Goal: Transaction & Acquisition: Purchase product/service

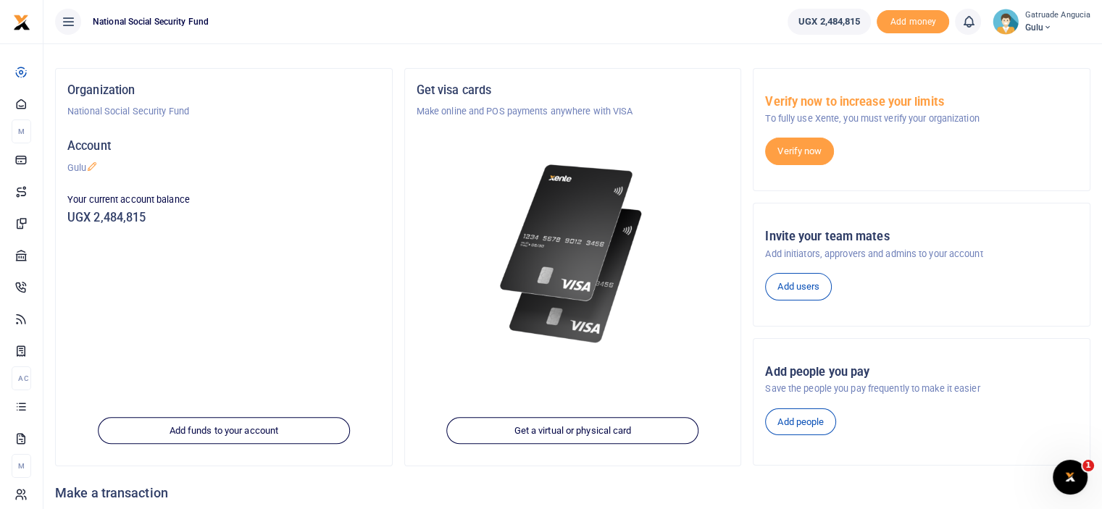
scroll to position [198, 0]
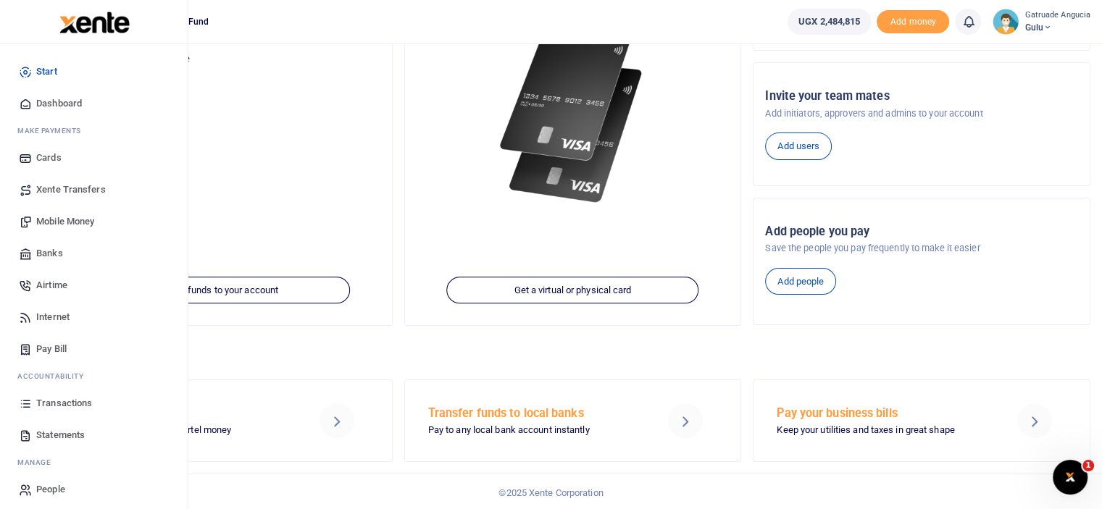
click at [78, 405] on span "Transactions" at bounding box center [64, 403] width 56 height 14
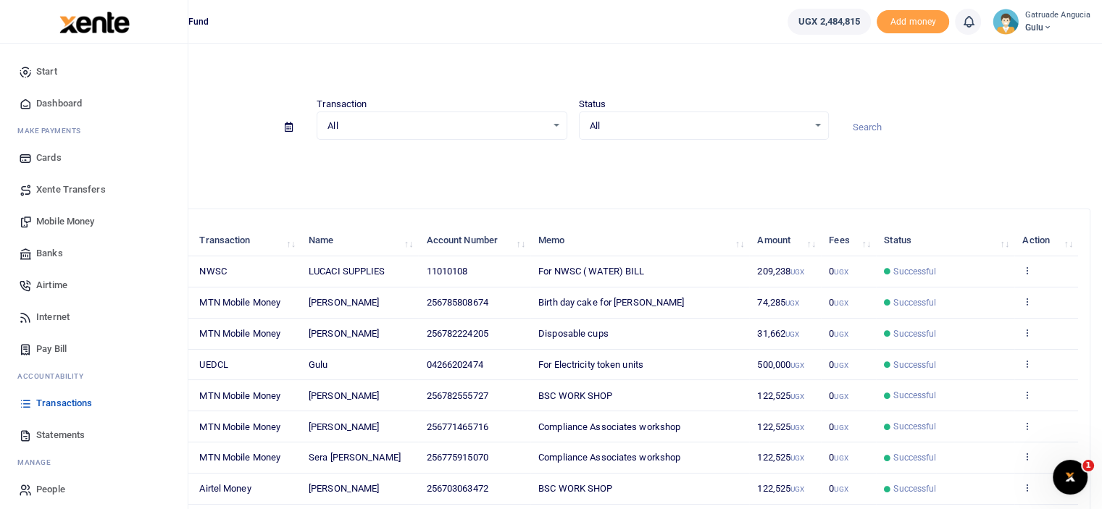
click at [61, 222] on span "Mobile Money" at bounding box center [65, 221] width 58 height 14
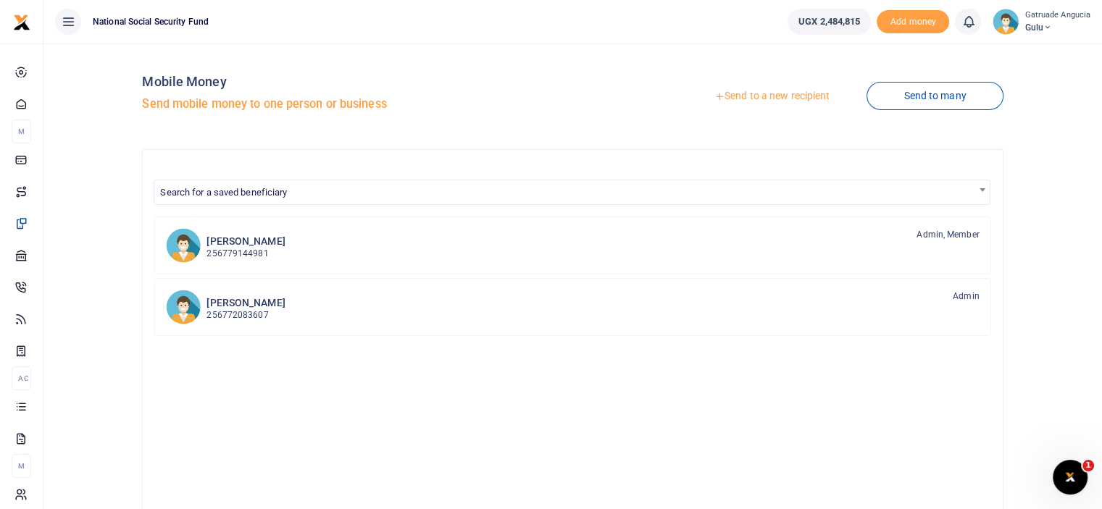
click at [760, 98] on link "Send to a new recipient" at bounding box center [771, 96] width 189 height 26
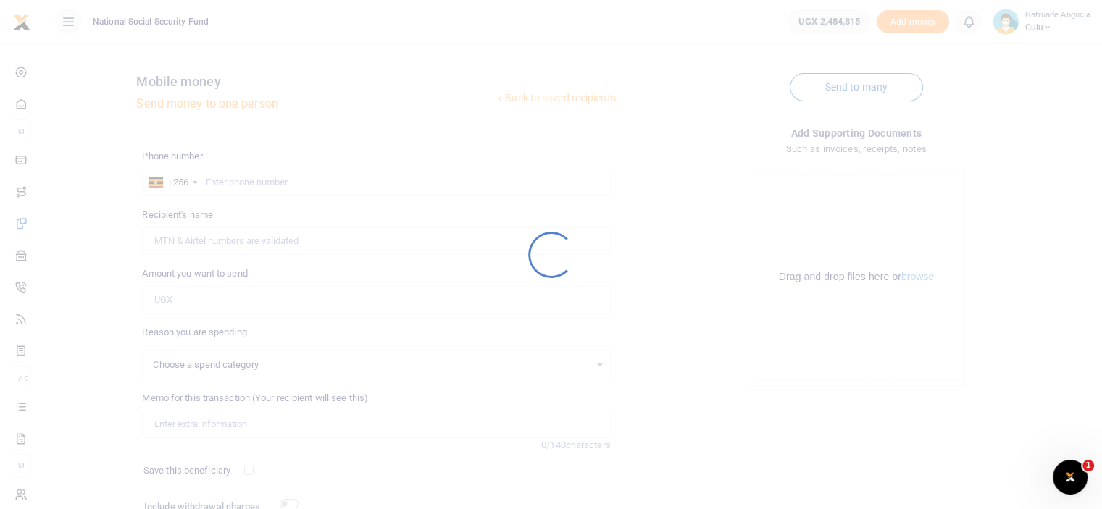
select select
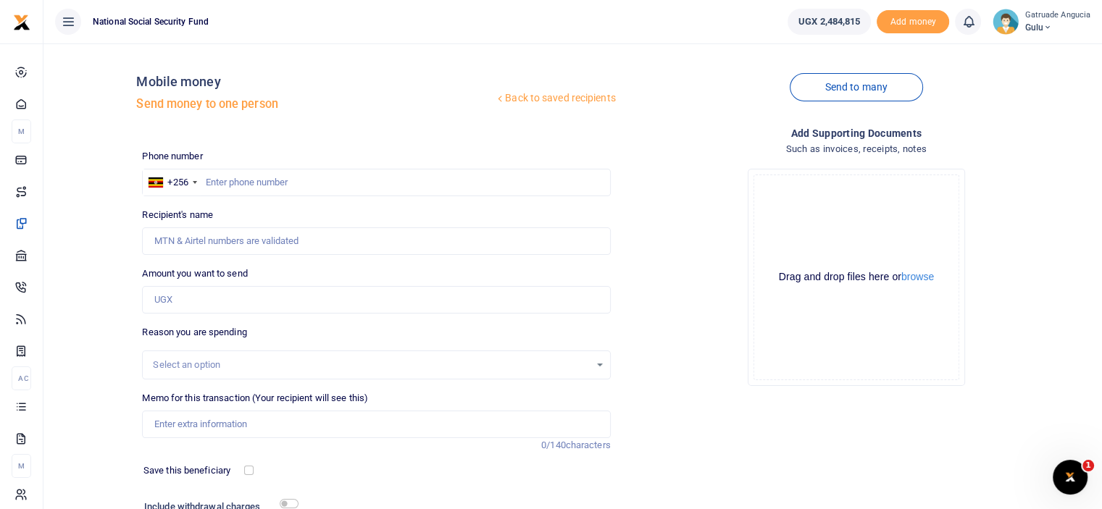
scroll to position [72, 0]
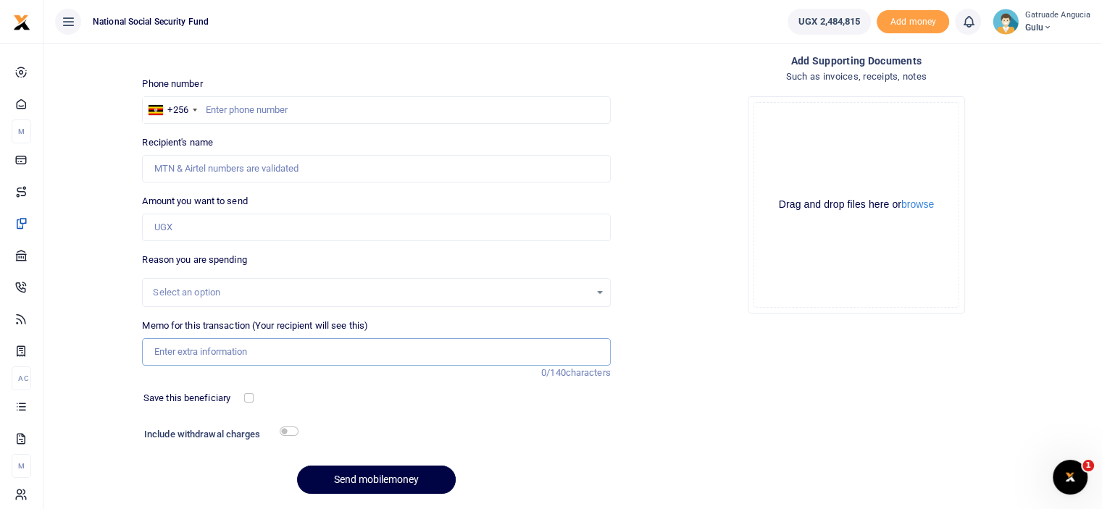
paste input "as facilitation to NIRA officials(breakfast, lunch and other logistics)"
click at [160, 350] on input "as facilitation to NIRA officials(breakfast, lunch and other logistics)" at bounding box center [376, 352] width 468 height 28
type input "As facilitation to NIRA officials(breakfast, lunch and other logistics)"
paste input "789627592"
click at [209, 109] on input "789627592" at bounding box center [376, 110] width 468 height 28
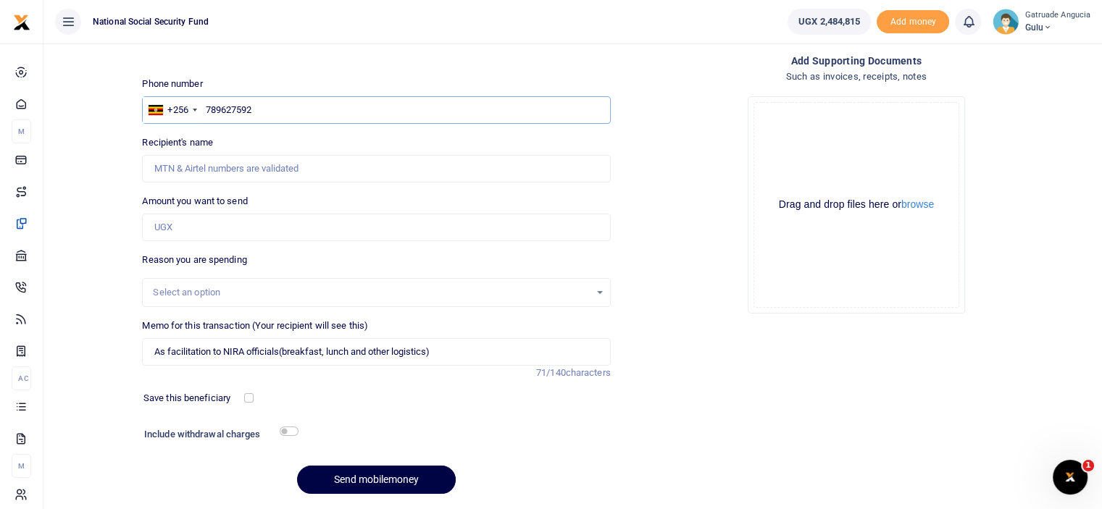
click at [205, 107] on input "789627592" at bounding box center [376, 110] width 468 height 28
type input "256789627592"
type input "Ismael Ssemanda"
type input "256789627592"
click at [201, 235] on input "Amount you want to send" at bounding box center [376, 228] width 468 height 28
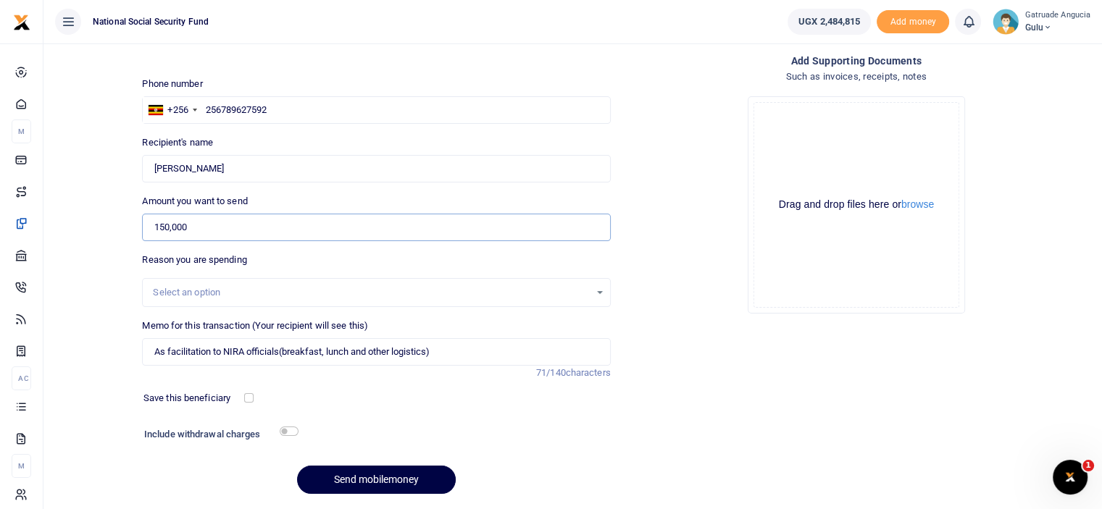
type input "150,000"
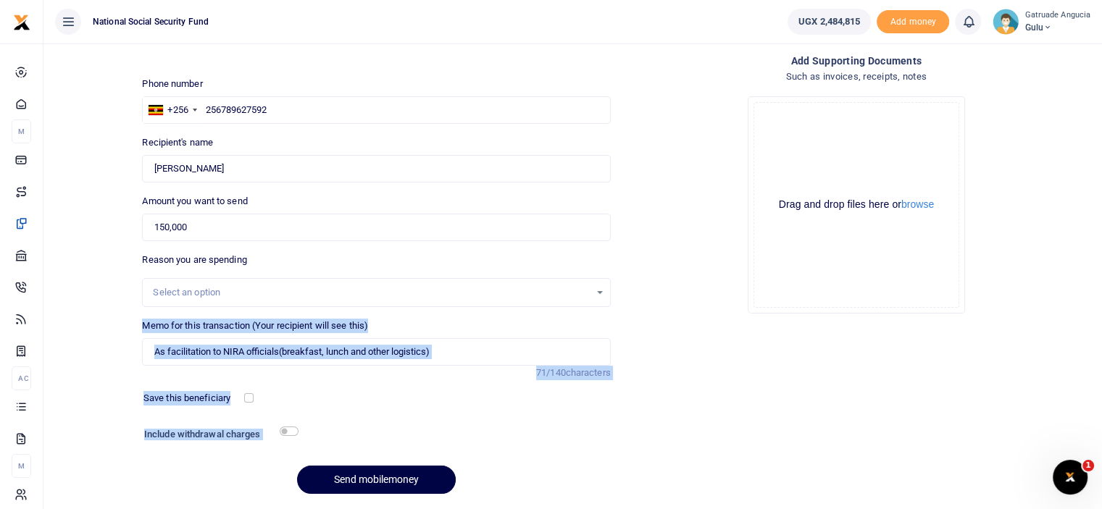
drag, startPoint x: 240, startPoint y: 295, endPoint x: 613, endPoint y: 464, distance: 408.7
click at [576, 480] on div "Phone number +256 Uganda +256 256789627592 Phone is required. Recipient's name …" at bounding box center [375, 291] width 479 height 429
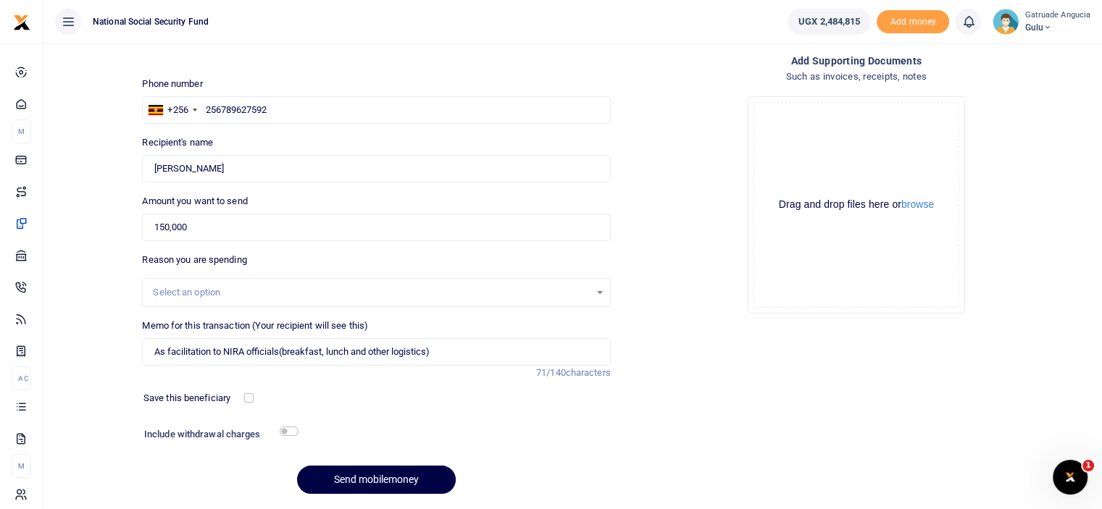
click at [757, 375] on div "Add supporting Documents Such as invoices, receipts, notes Drop your files here…" at bounding box center [855, 279] width 479 height 453
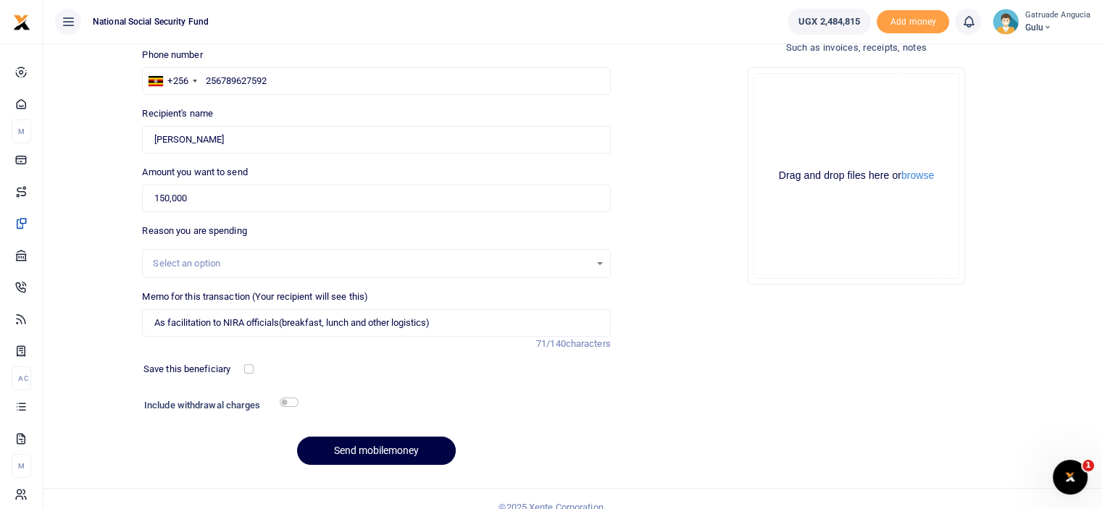
scroll to position [117, 0]
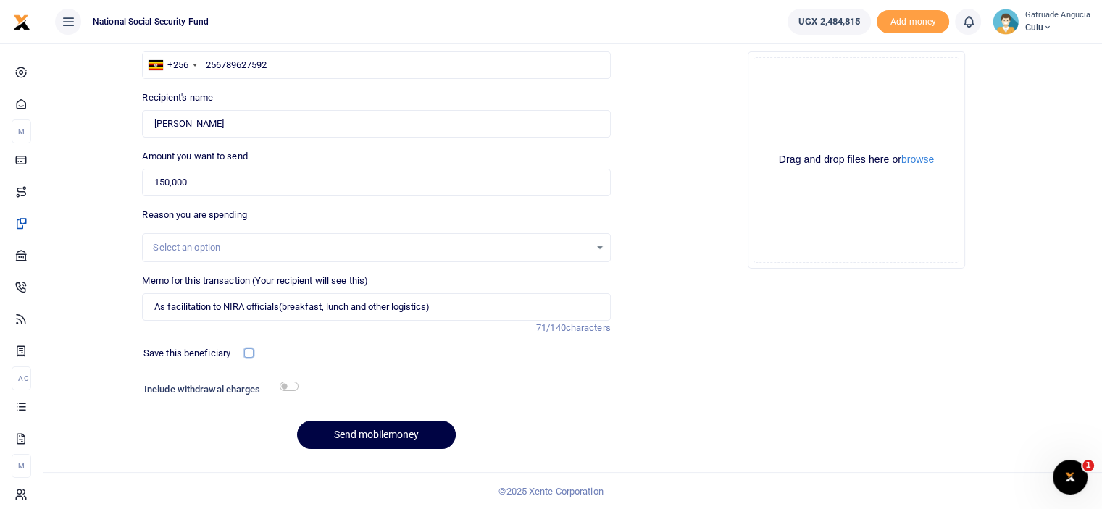
drag, startPoint x: 251, startPoint y: 356, endPoint x: 282, endPoint y: 361, distance: 31.7
click at [279, 360] on div "Save this beneficiary" at bounding box center [369, 354] width 479 height 16
click at [287, 385] on input "checkbox" at bounding box center [289, 386] width 19 height 9
checkbox input "true"
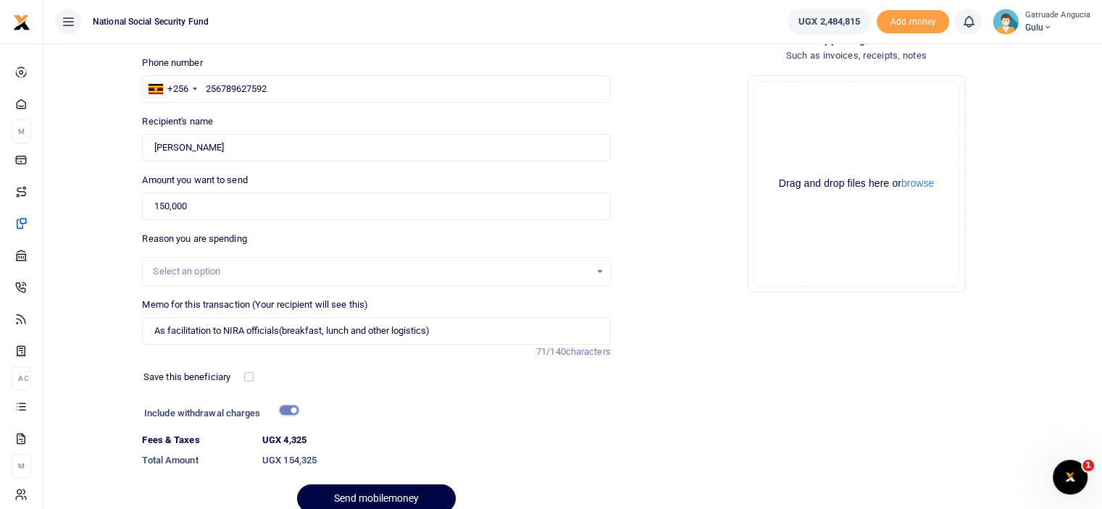
scroll to position [85, 0]
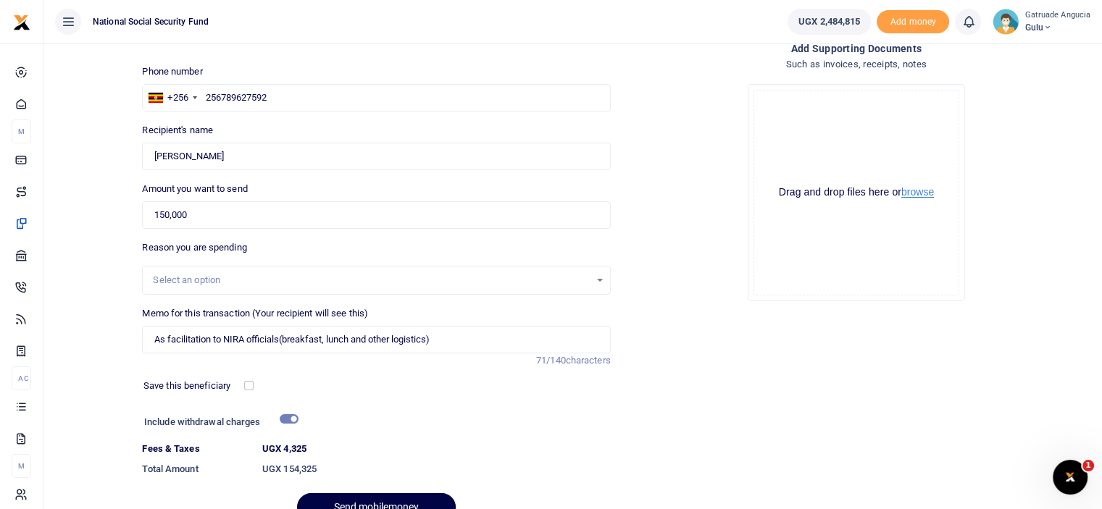
click at [926, 187] on button "browse" at bounding box center [917, 192] width 33 height 11
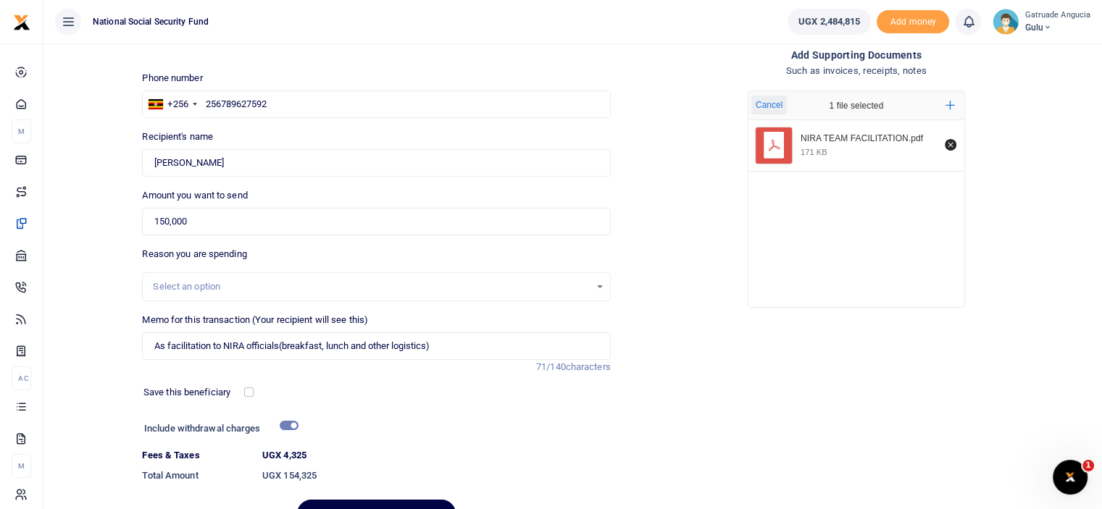
scroll to position [157, 0]
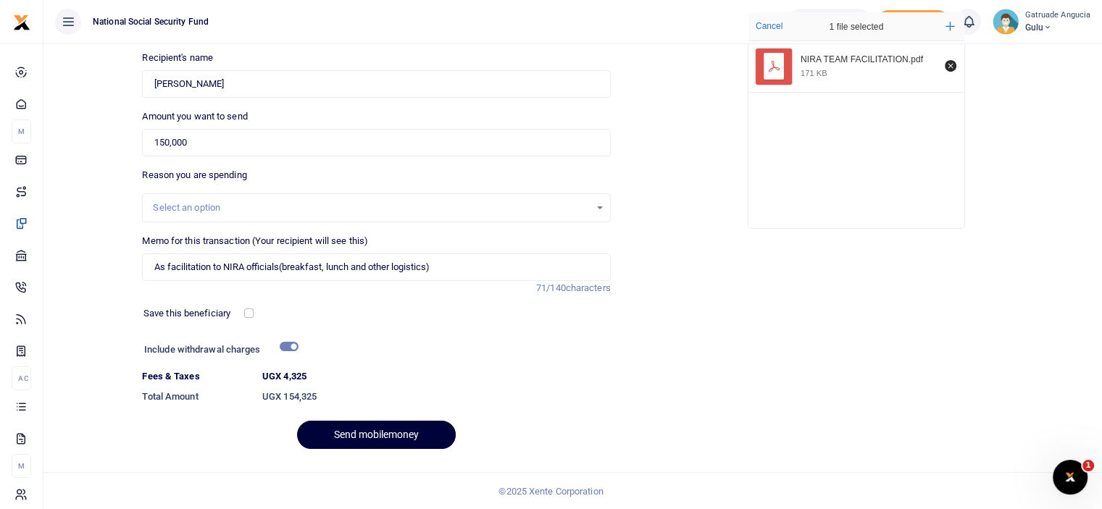
click at [385, 439] on button "Send mobilemoney" at bounding box center [376, 435] width 159 height 28
click at [285, 266] on input "As facilitation to NIRA officials(breakfast, lunch and other logistics)" at bounding box center [376, 267] width 468 height 28
click at [442, 268] on input "As facilitation to NIRA officials breakfast, lunch and other logistics)" at bounding box center [376, 267] width 468 height 28
click at [387, 436] on button "Send mobilemoney" at bounding box center [376, 435] width 159 height 28
click at [324, 269] on input "As facilitation to NIRA officials breakfast, lunch and other logistics" at bounding box center [376, 267] width 468 height 28
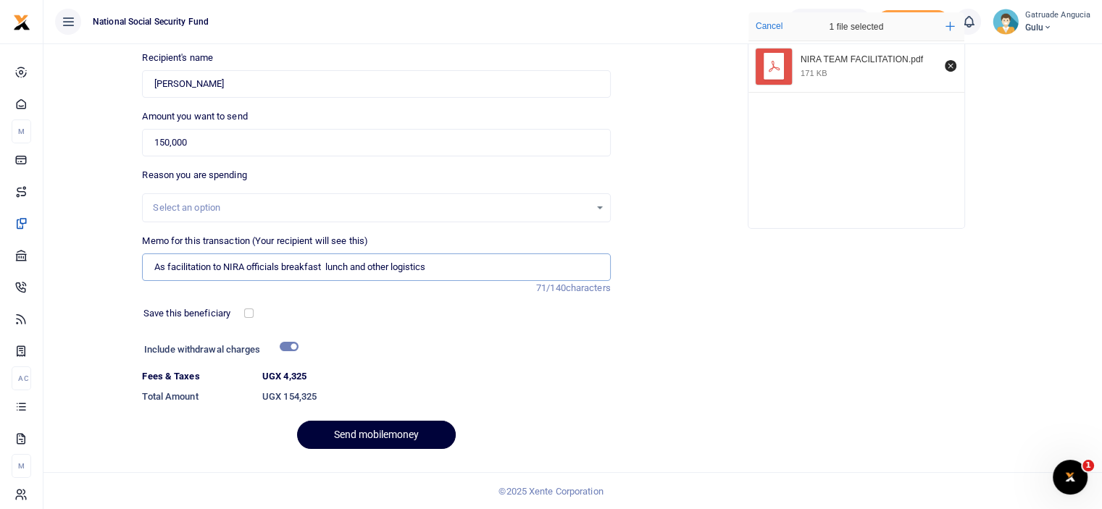
type input "As facilitation to NIRA officials breakfast lunch and other logistics"
click at [369, 431] on button "Send mobilemoney" at bounding box center [376, 435] width 159 height 28
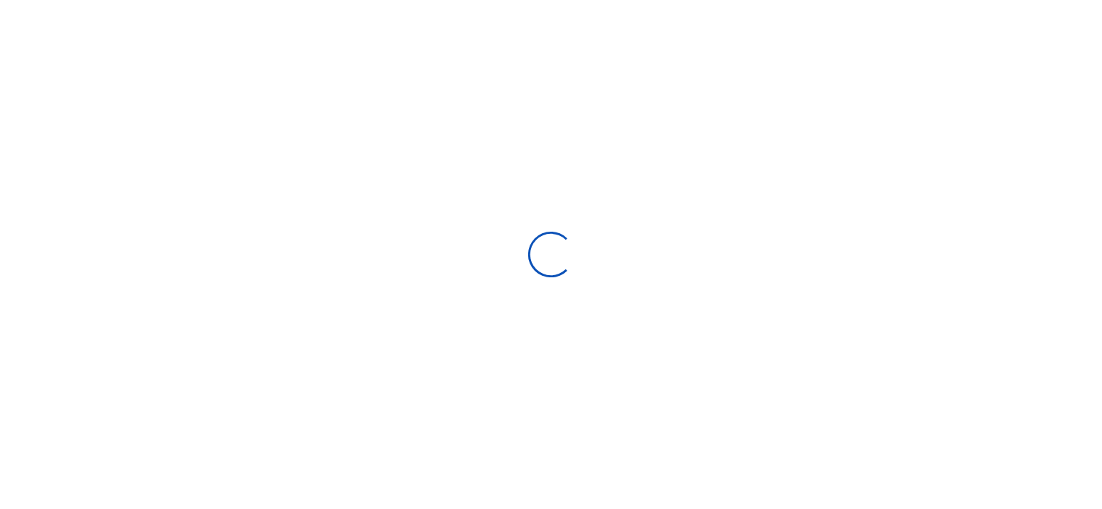
scroll to position [117, 0]
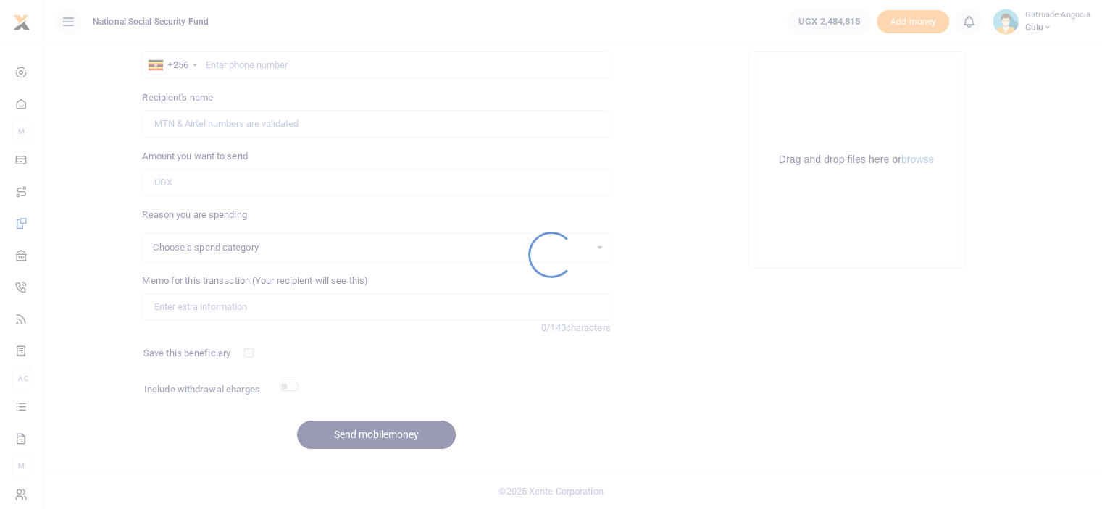
select select
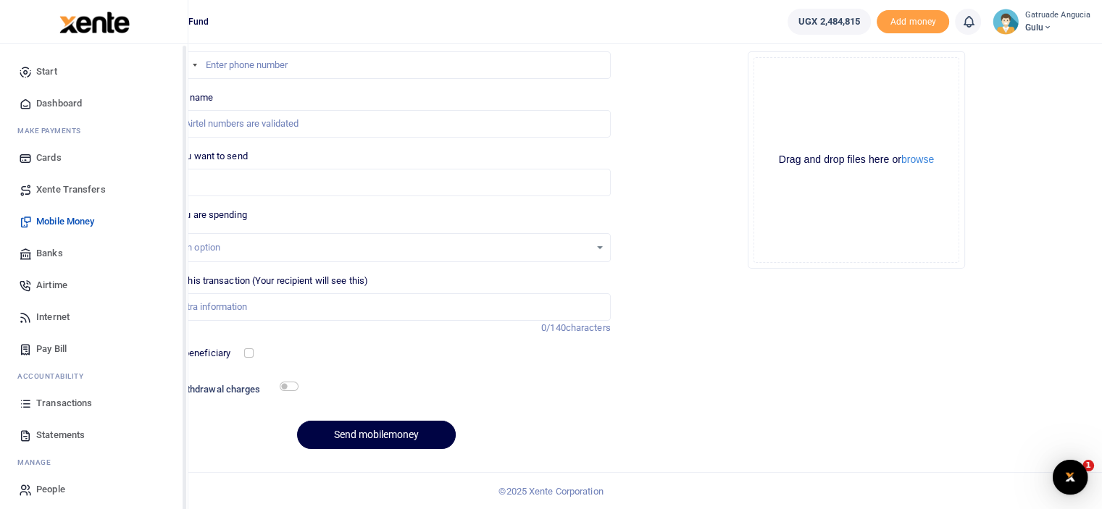
scroll to position [0, 0]
click at [67, 400] on span "Transactions" at bounding box center [64, 403] width 56 height 14
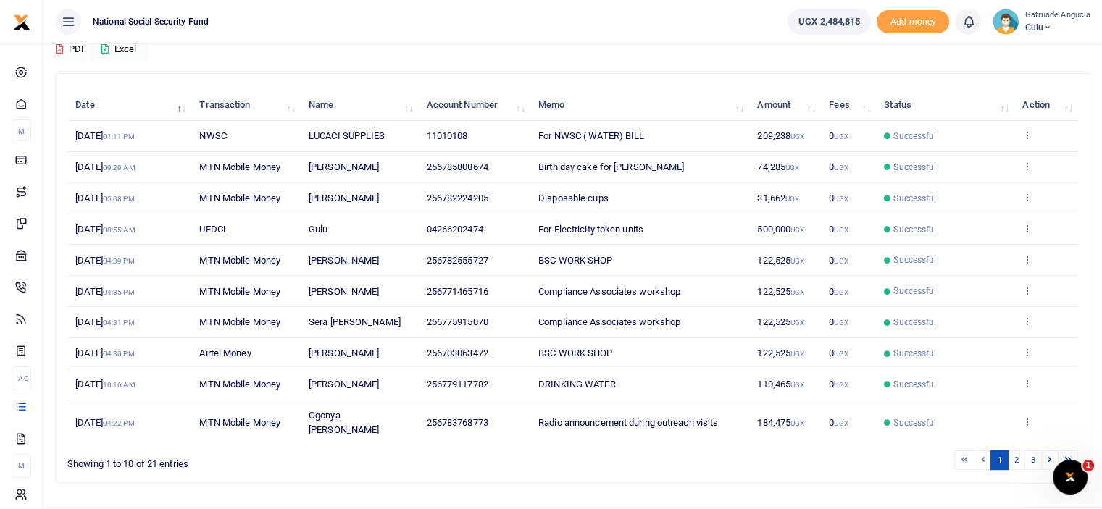
scroll to position [145, 0]
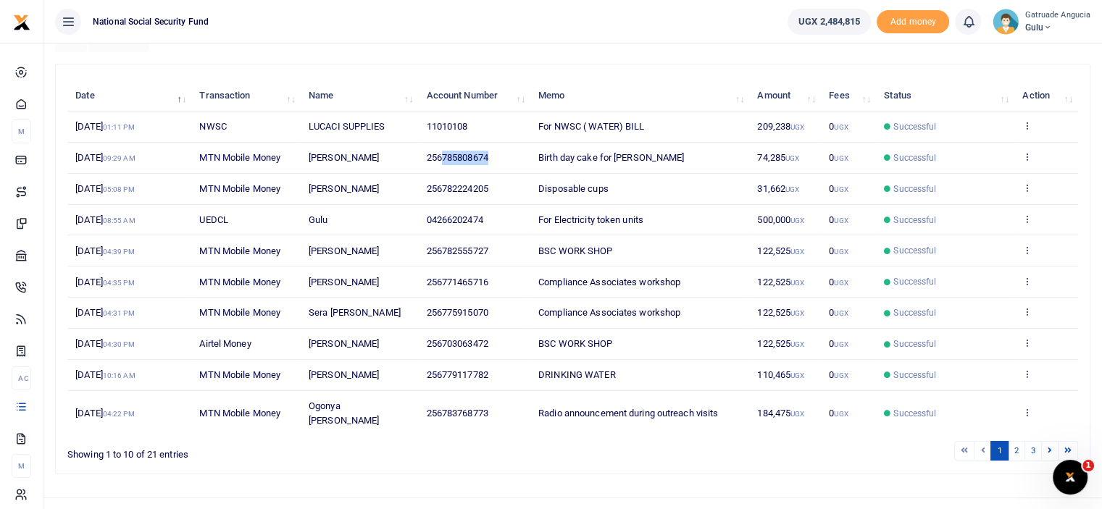
drag, startPoint x: 495, startPoint y: 156, endPoint x: 444, endPoint y: 154, distance: 51.5
click at [444, 154] on td "256785808674" at bounding box center [474, 158] width 112 height 31
copy span "785808674"
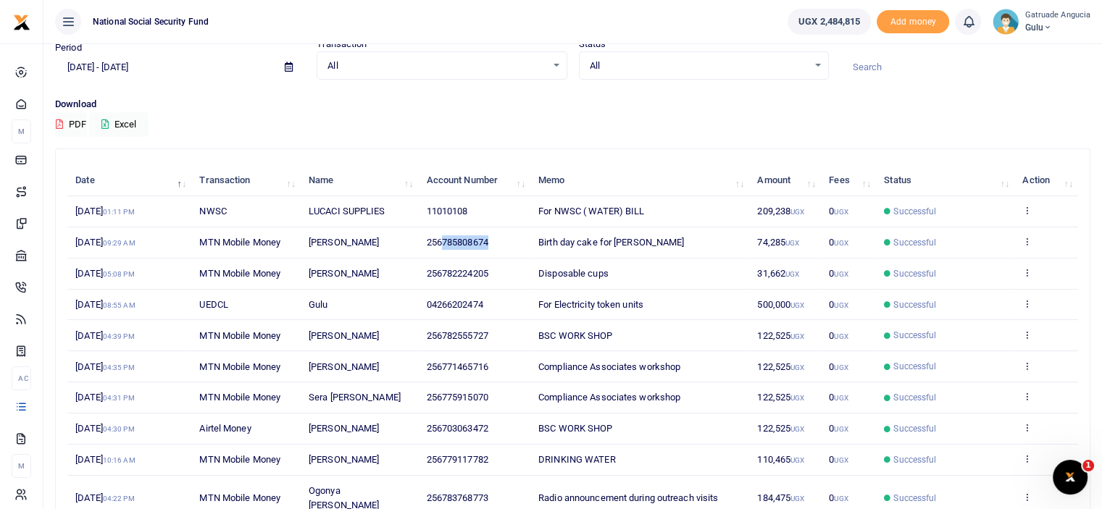
scroll to position [0, 0]
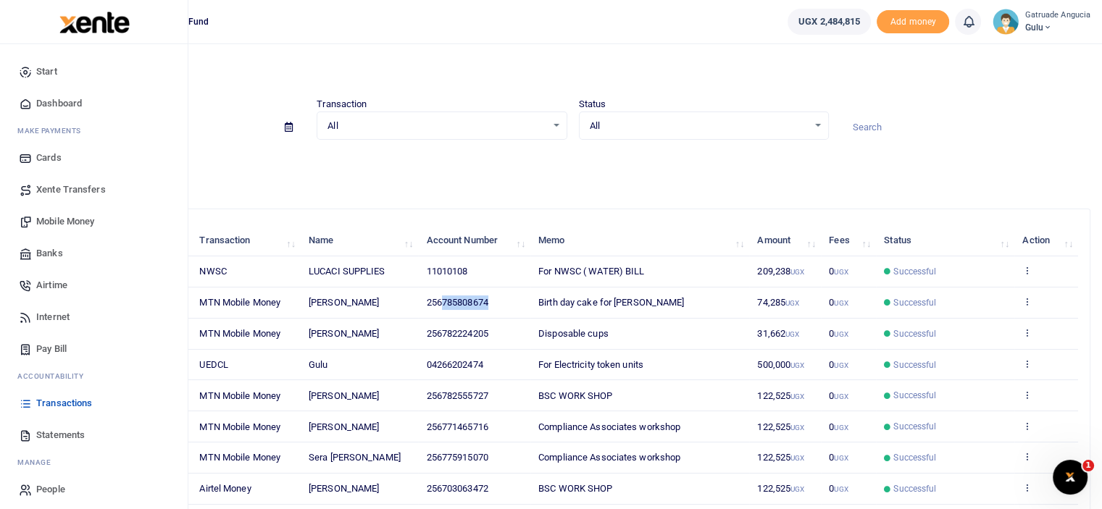
click at [77, 222] on span "Mobile Money" at bounding box center [65, 221] width 58 height 14
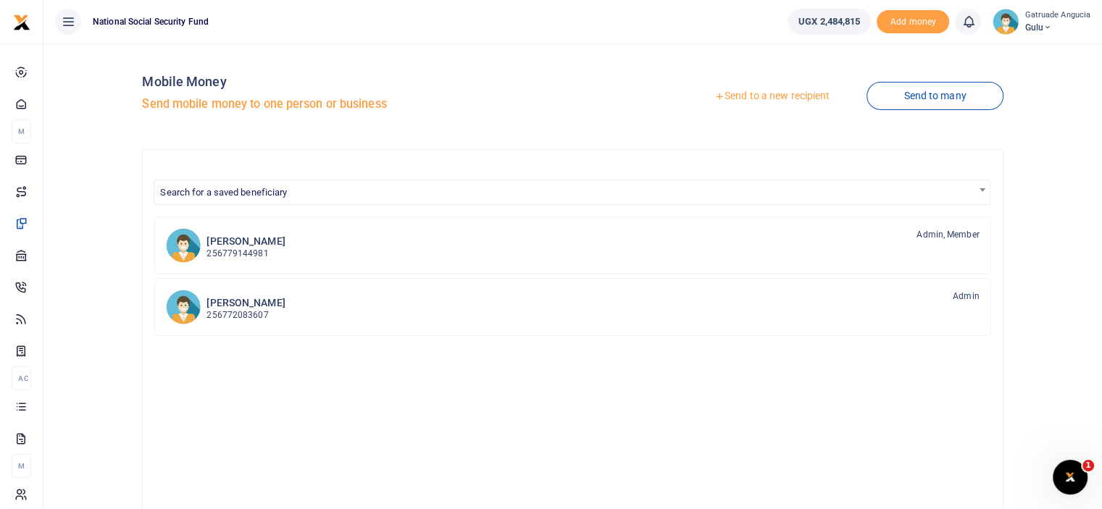
click at [781, 98] on div at bounding box center [551, 254] width 1102 height 509
click at [783, 92] on link "Send to a new recipient" at bounding box center [771, 96] width 189 height 26
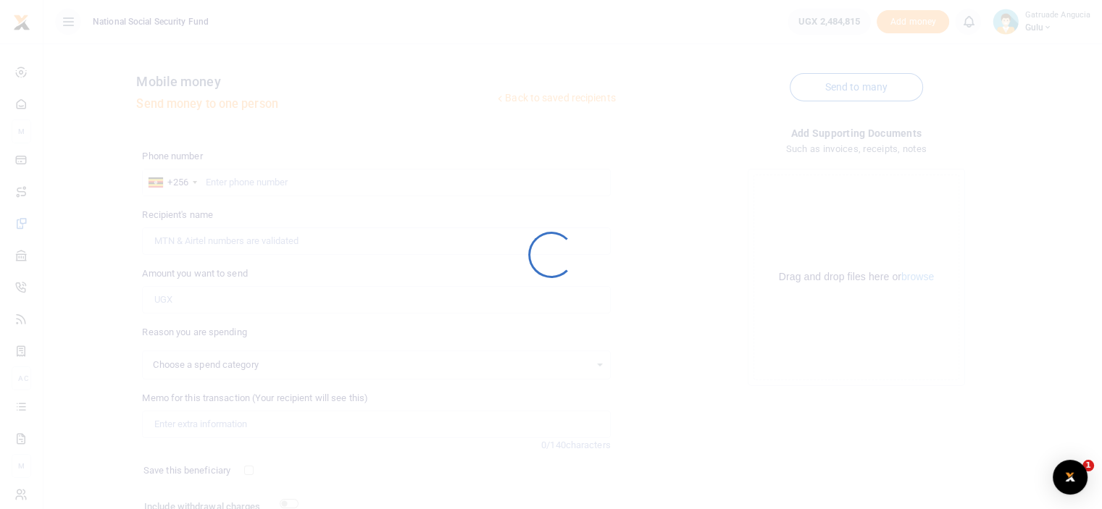
select select
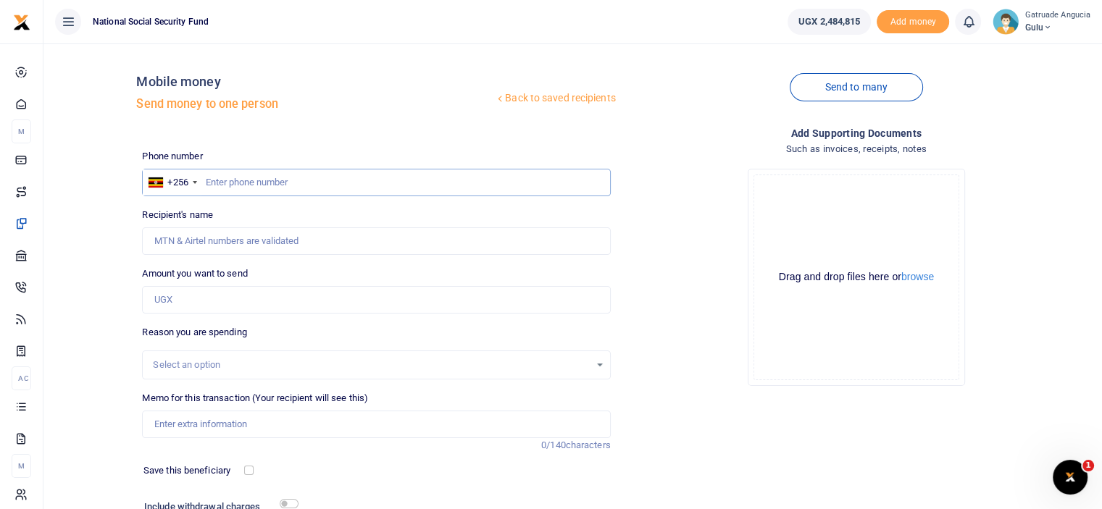
paste input "785808674"
type input "785808674"
click at [204, 179] on input "785808674" at bounding box center [376, 183] width 468 height 28
type input "[PERSON_NAME]"
type input "785808674"
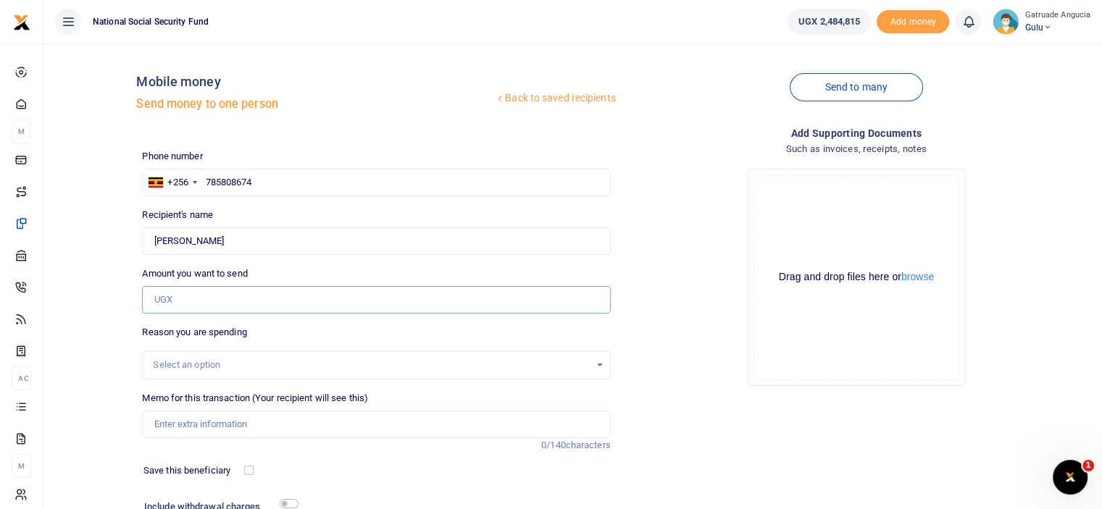
click at [190, 306] on input "Amount you want to send" at bounding box center [376, 300] width 468 height 28
type input "102,000"
click at [238, 427] on input "Memo for this transaction (Your recipient will see this)" at bounding box center [376, 425] width 468 height 28
type input "Cake for customer connect week"
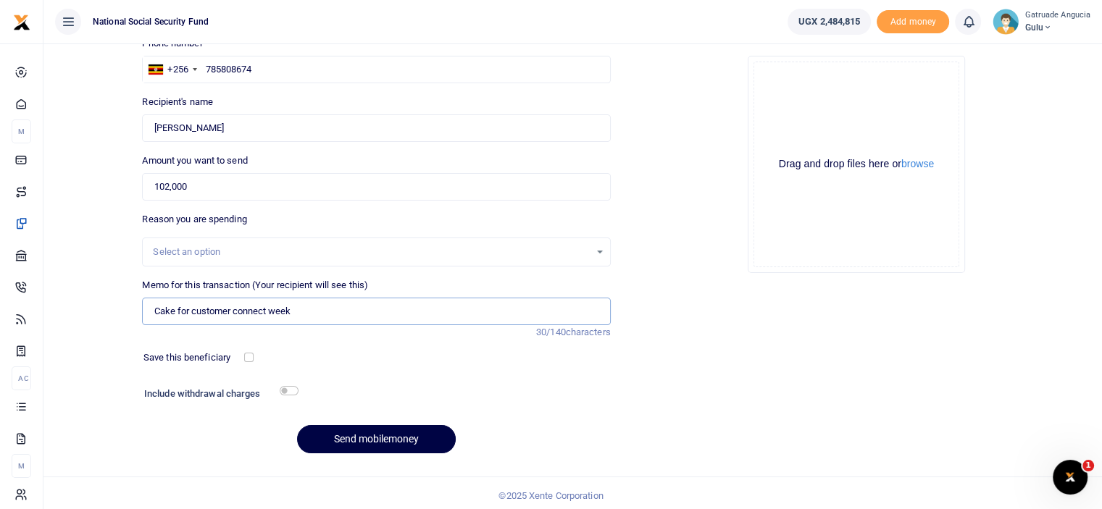
scroll to position [117, 0]
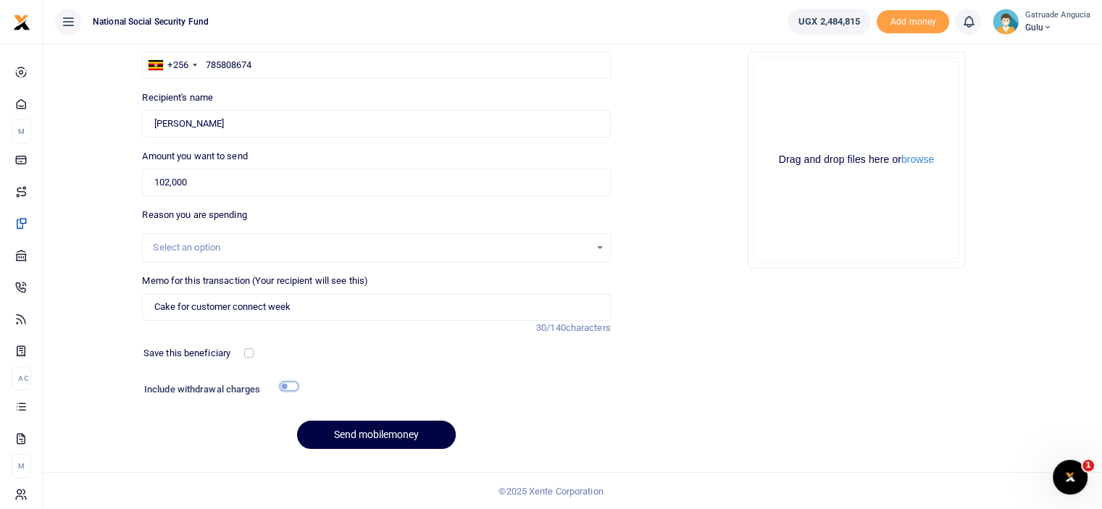
click at [285, 387] on input "checkbox" at bounding box center [289, 386] width 19 height 9
checkbox input "true"
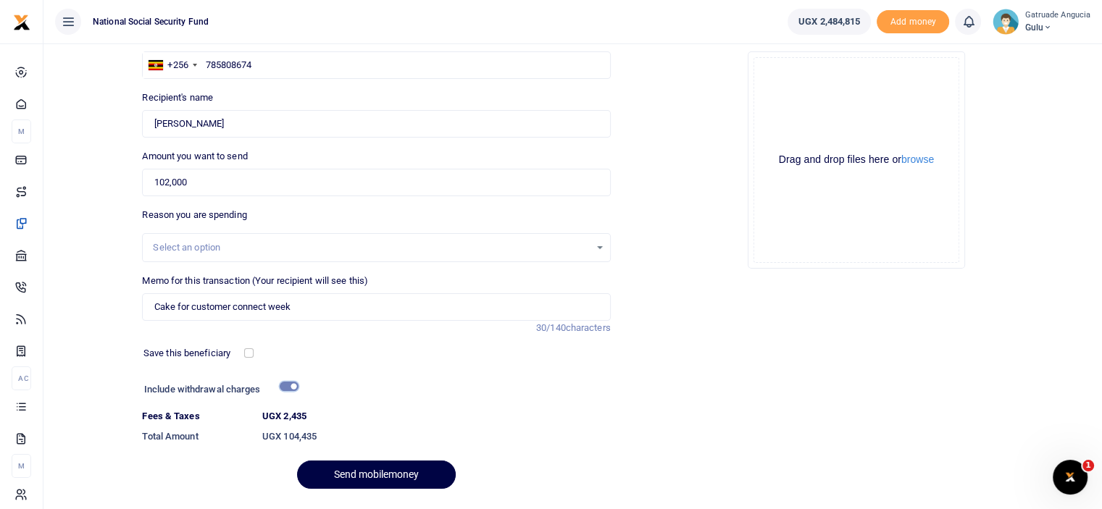
scroll to position [0, 0]
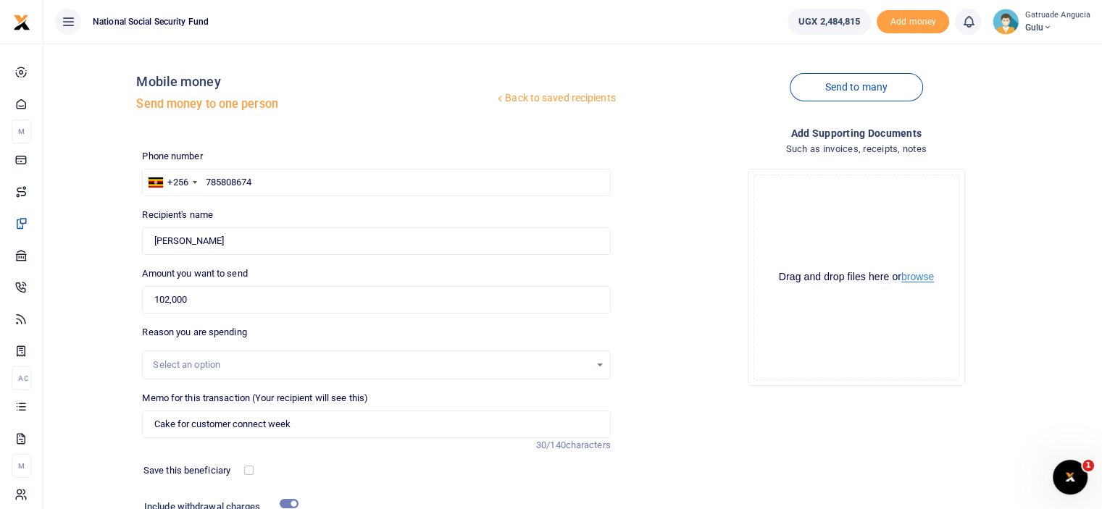
click at [930, 274] on button "browse" at bounding box center [917, 277] width 33 height 11
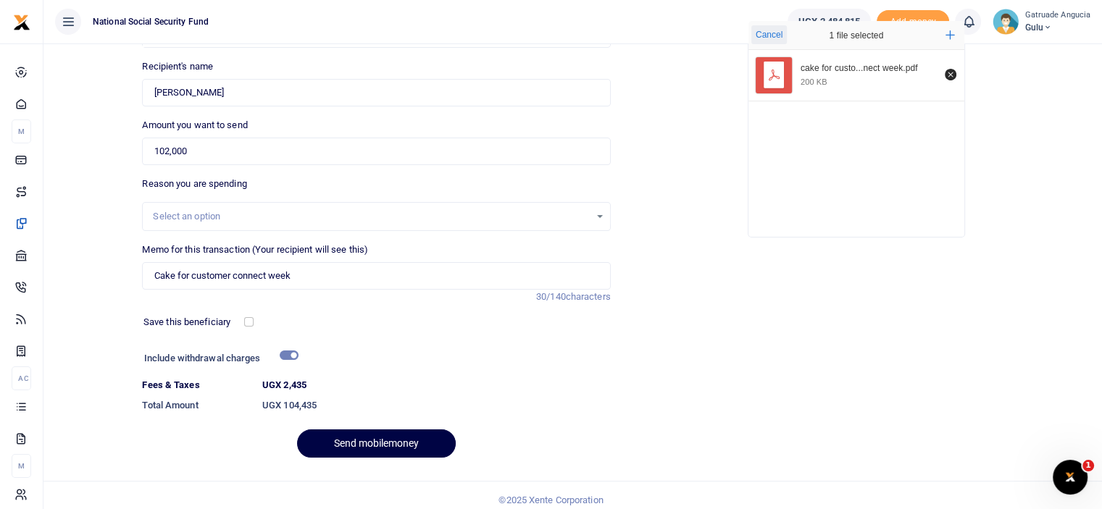
scroll to position [157, 0]
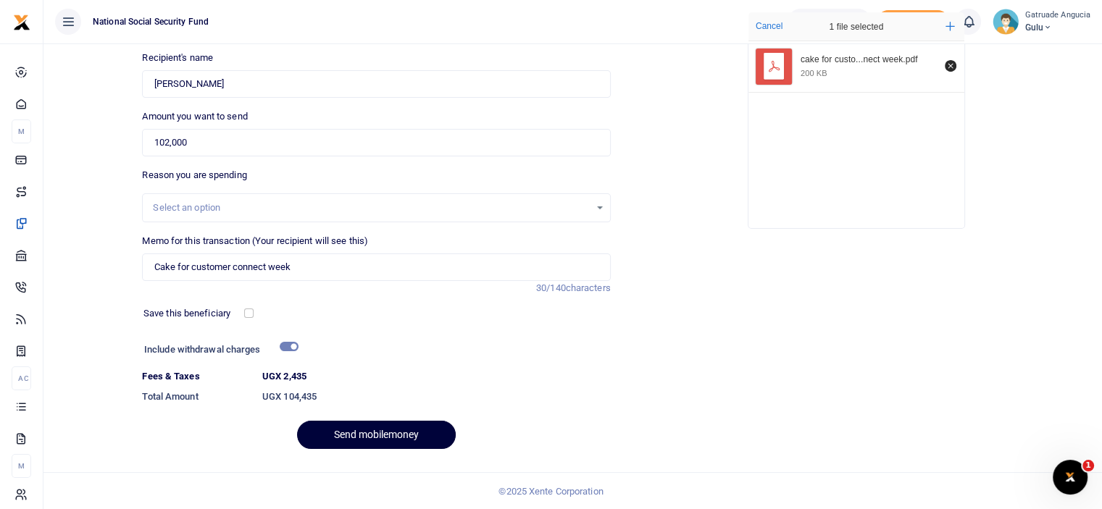
click at [401, 426] on button "Send mobilemoney" at bounding box center [376, 435] width 159 height 28
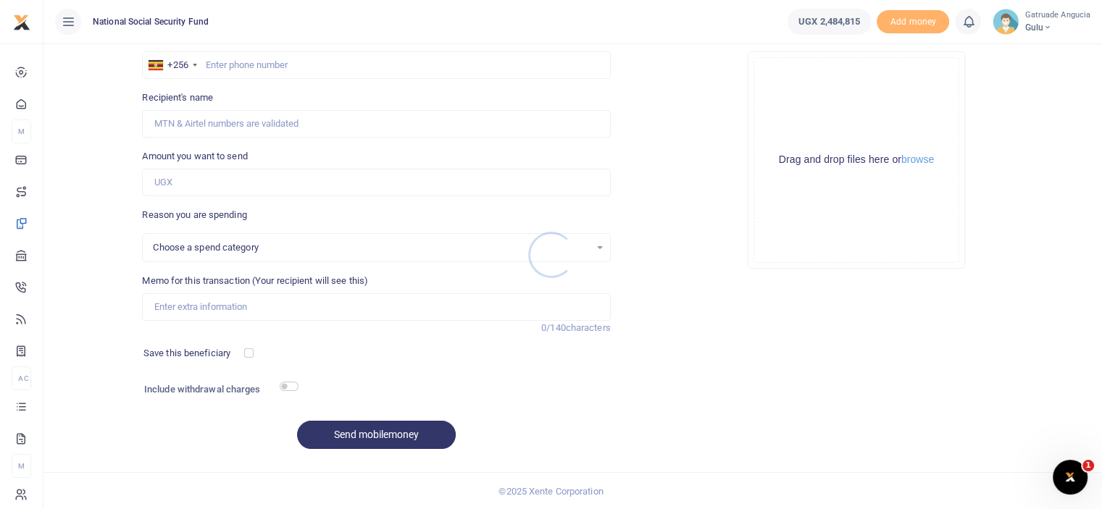
select select
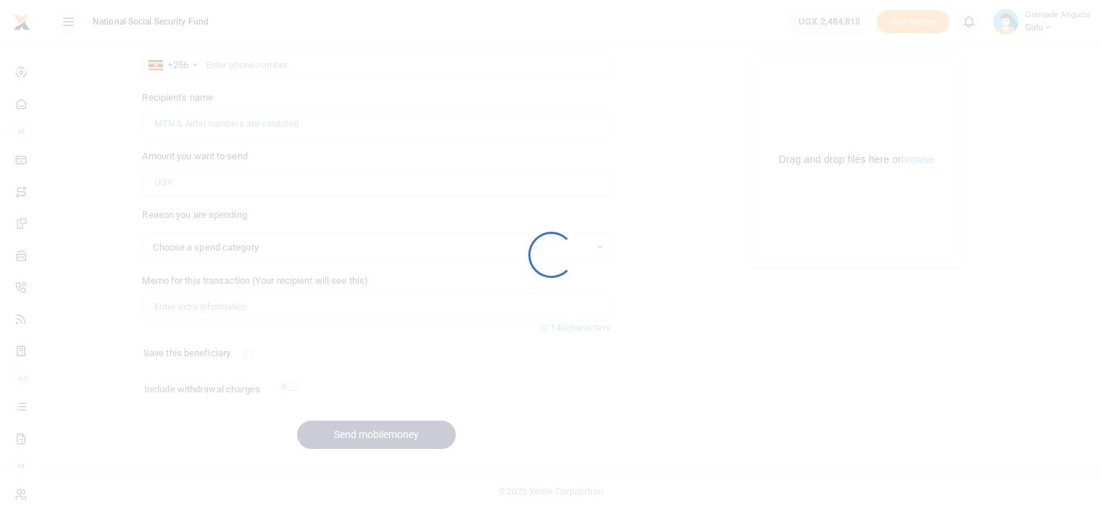
select select
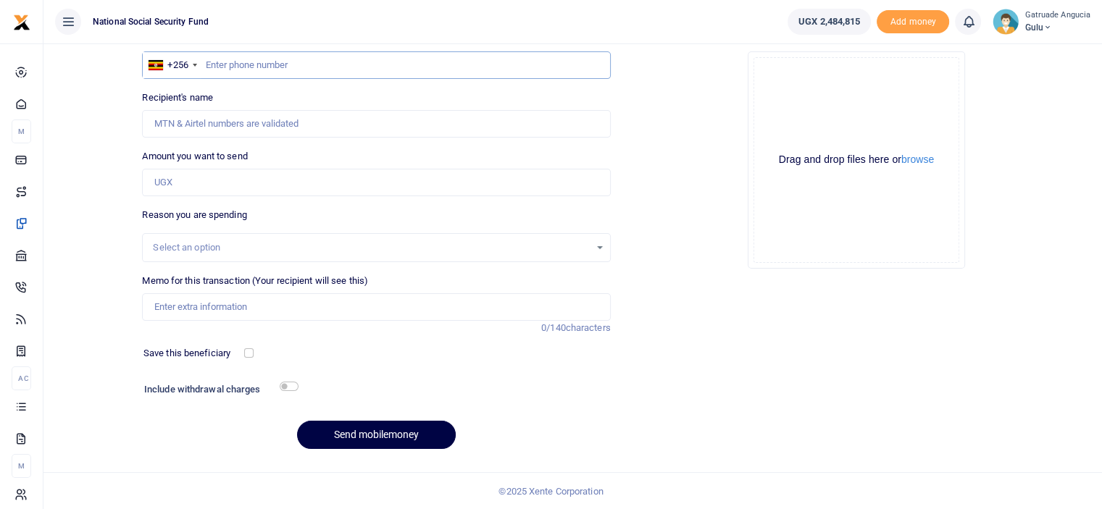
click at [243, 64] on input "text" at bounding box center [376, 65] width 468 height 28
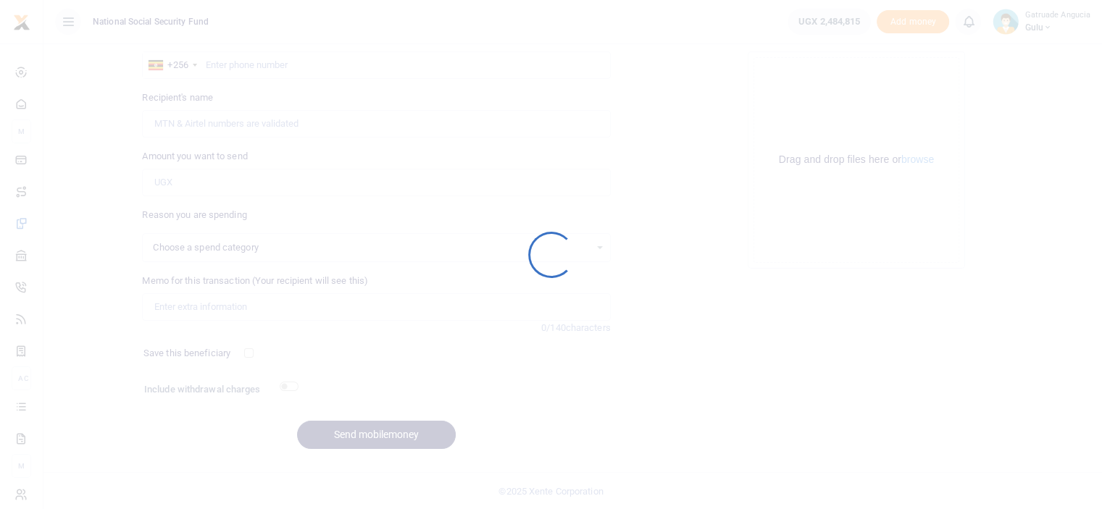
select select
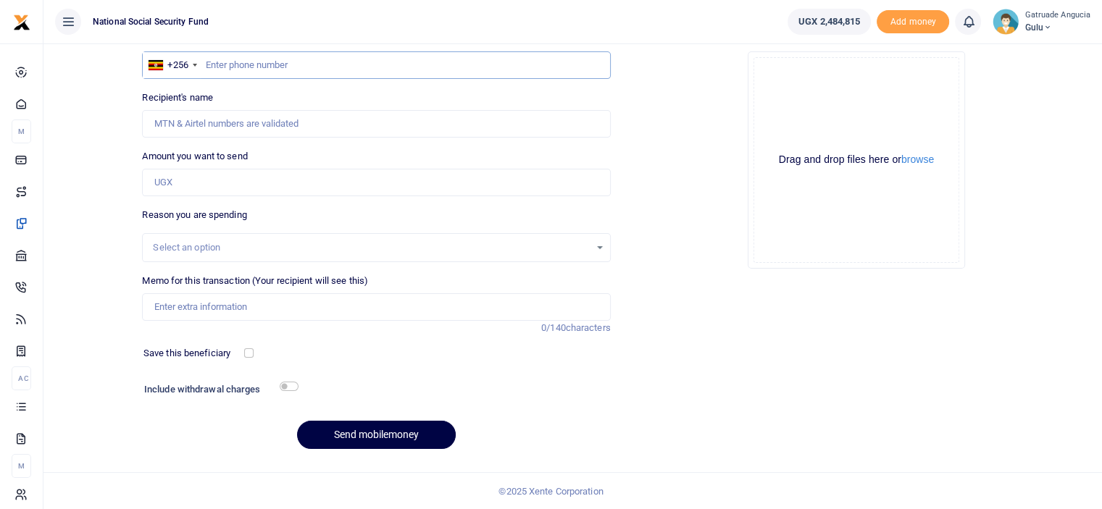
click at [238, 72] on input "text" at bounding box center [376, 65] width 468 height 28
type input "780622414"
type input "[PERSON_NAME]"
type input "780622414"
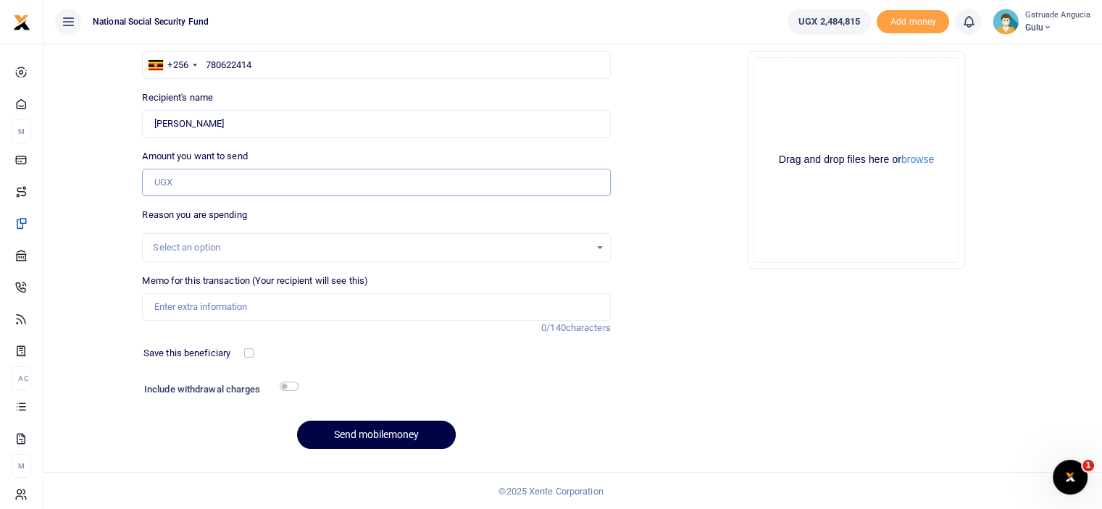
click at [190, 182] on input "Amount you want to send" at bounding box center [376, 183] width 468 height 28
type input "113,000"
click at [248, 309] on input "Memo for this transaction (Your recipient will see this)" at bounding box center [376, 307] width 468 height 28
type input "CCW GIFTS"
click at [280, 381] on div "Include withdrawal charges" at bounding box center [217, 390] width 159 height 23
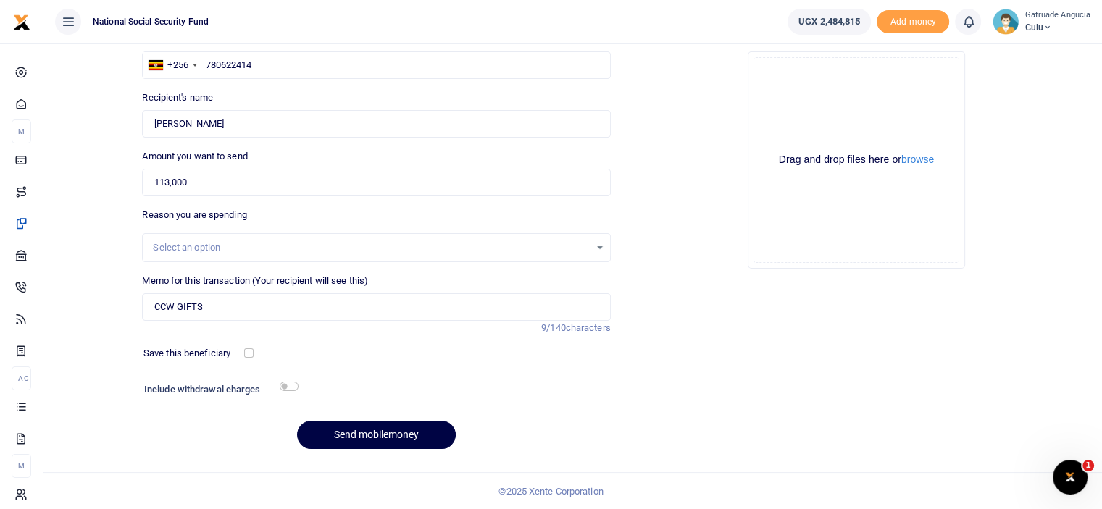
click at [288, 390] on h6 "Include withdrawal charges" at bounding box center [218, 390] width 148 height 12
click at [287, 382] on input "checkbox" at bounding box center [289, 386] width 19 height 9
checkbox input "true"
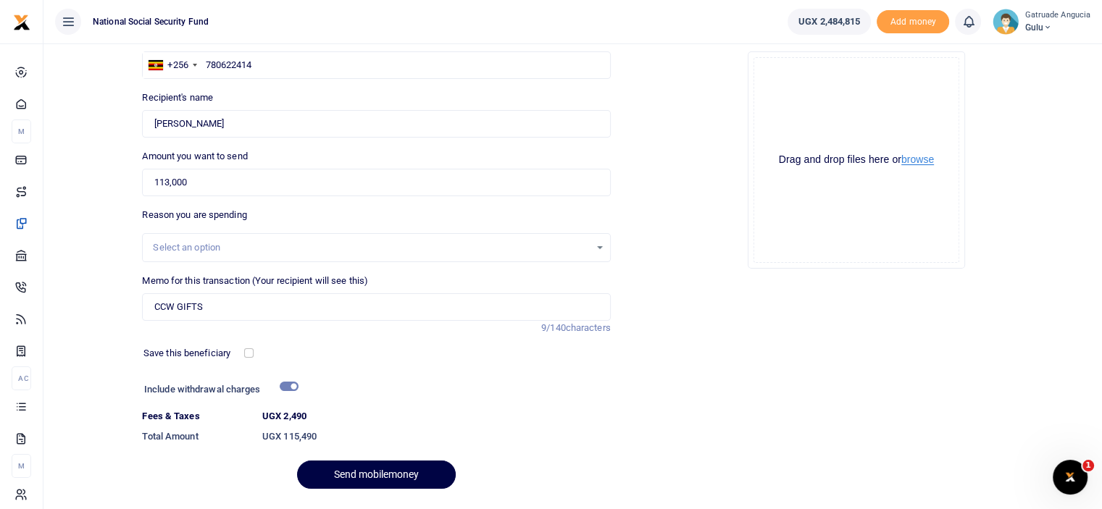
click at [932, 159] on button "browse" at bounding box center [917, 159] width 33 height 11
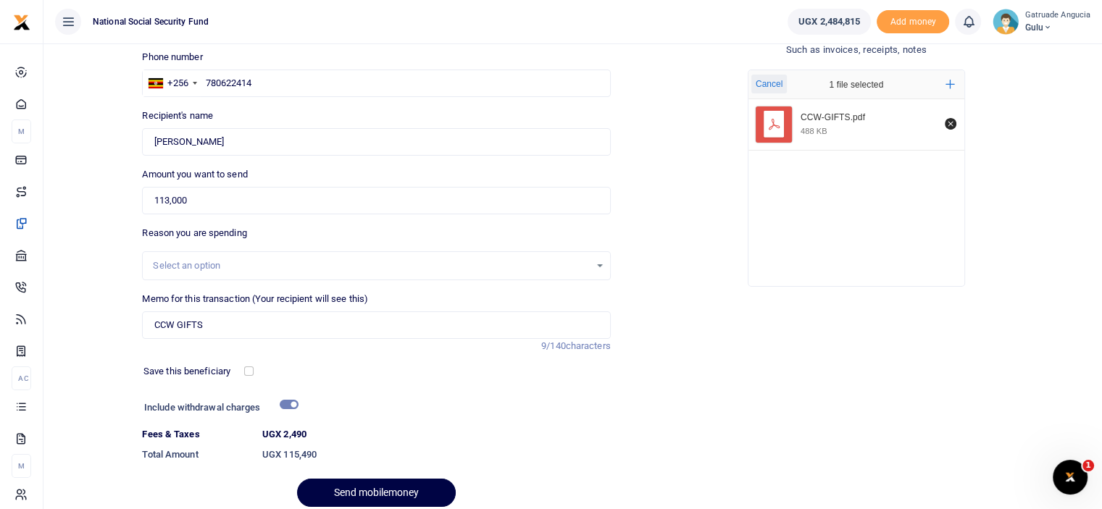
scroll to position [157, 0]
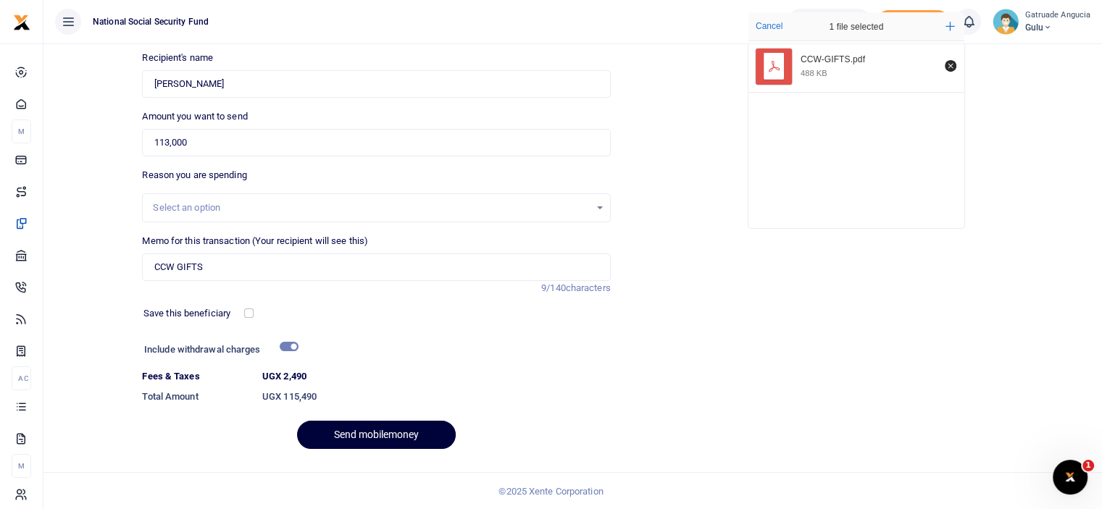
click at [398, 429] on button "Send mobilemoney" at bounding box center [376, 435] width 159 height 28
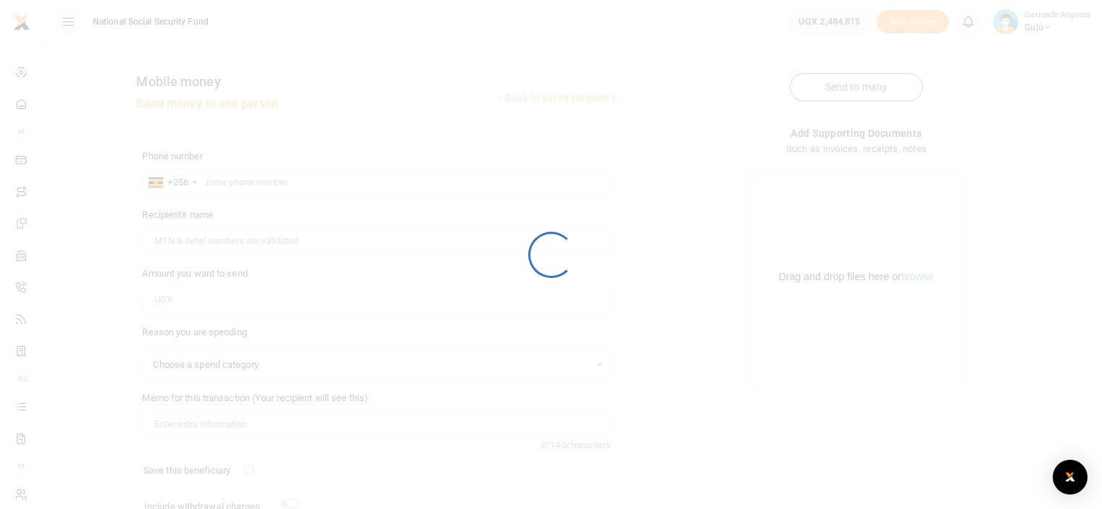
scroll to position [117, 0]
select select
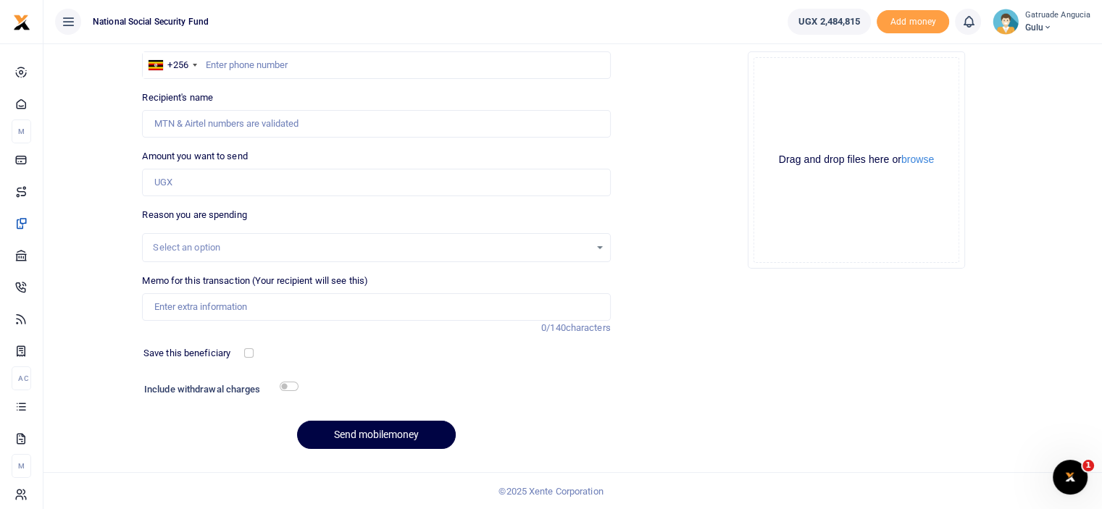
scroll to position [0, 0]
